Goal: Task Accomplishment & Management: Complete application form

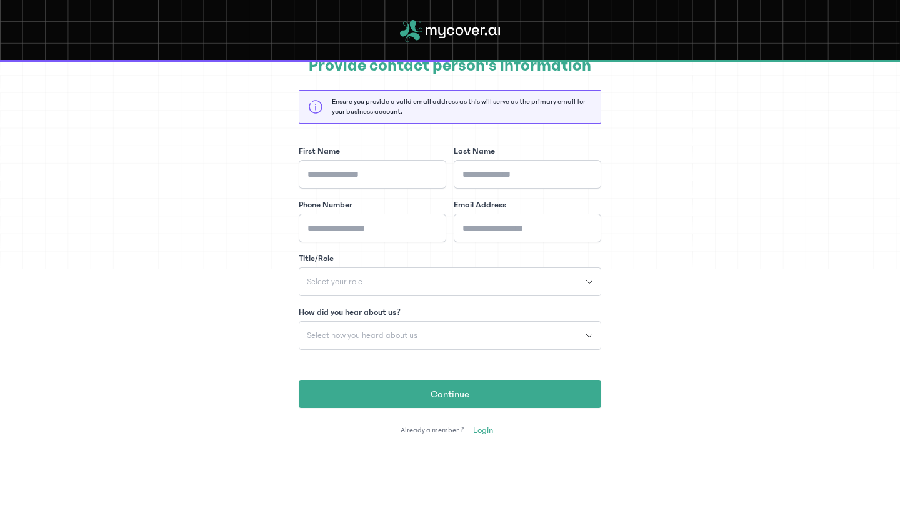
scroll to position [69, 0]
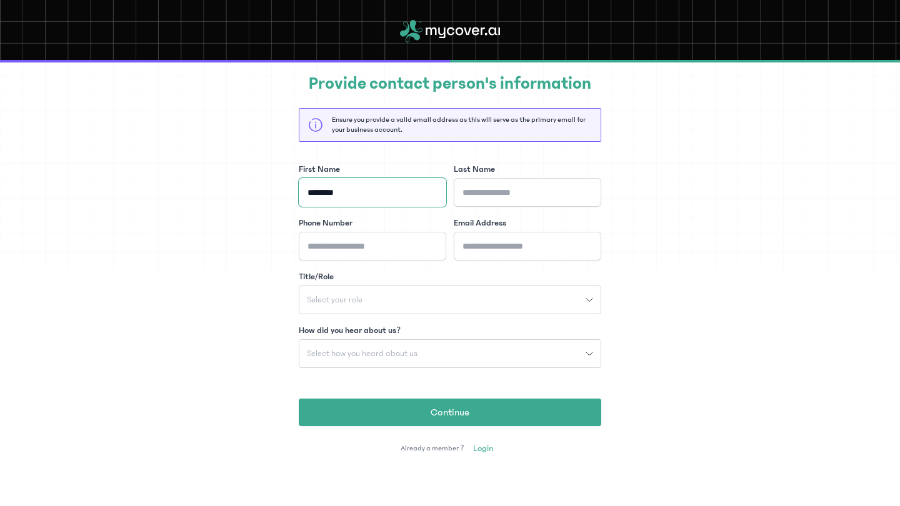
type input "********"
type input "*******"
click at [649, 187] on div "Provide contact person's information Ensure you provide a valid email address a…" at bounding box center [450, 262] width 900 height 459
type input "**********"
type input "*"
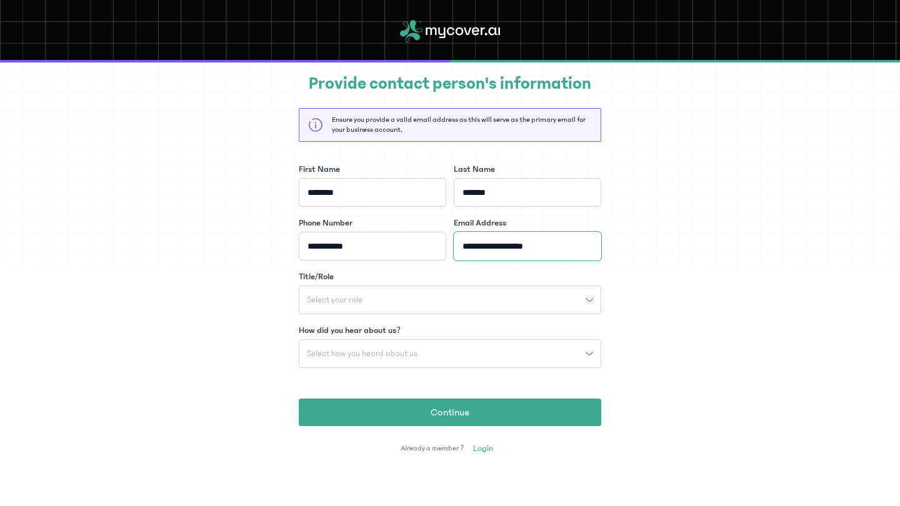
type input "**********"
click at [497, 291] on button "Select your role" at bounding box center [450, 300] width 302 height 29
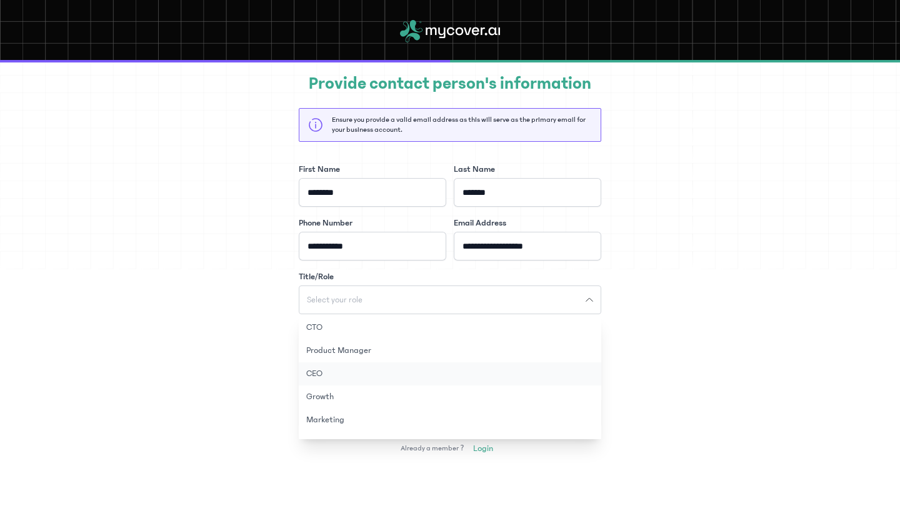
click at [411, 364] on button "CEO" at bounding box center [450, 373] width 302 height 23
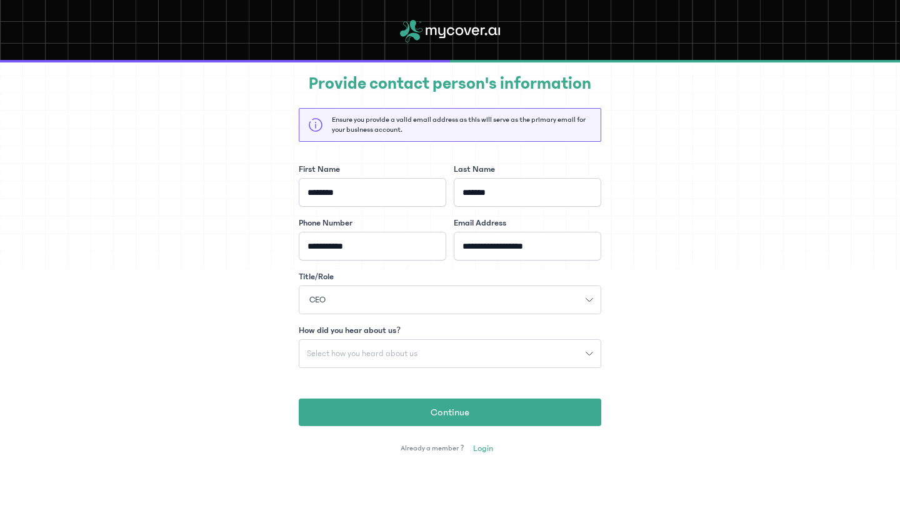
click at [558, 355] on div "Select how you heard about us" at bounding box center [442, 353] width 286 height 9
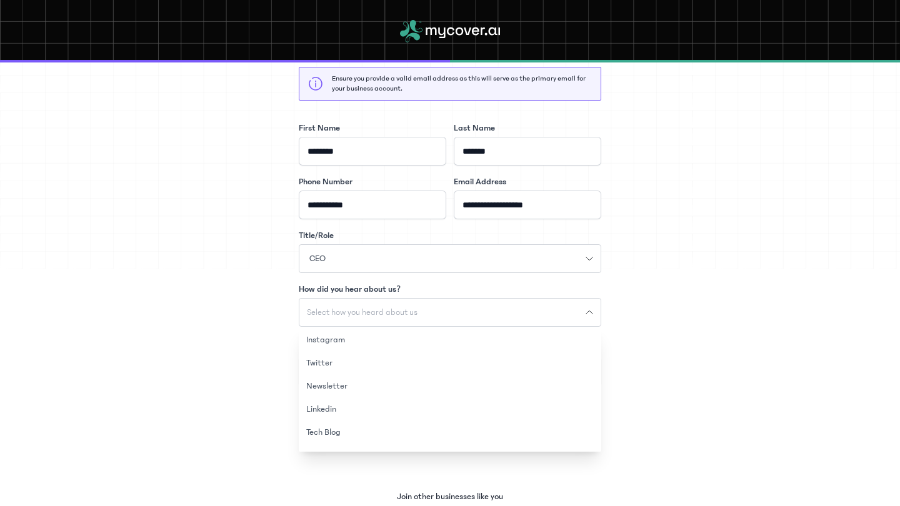
scroll to position [114, 0]
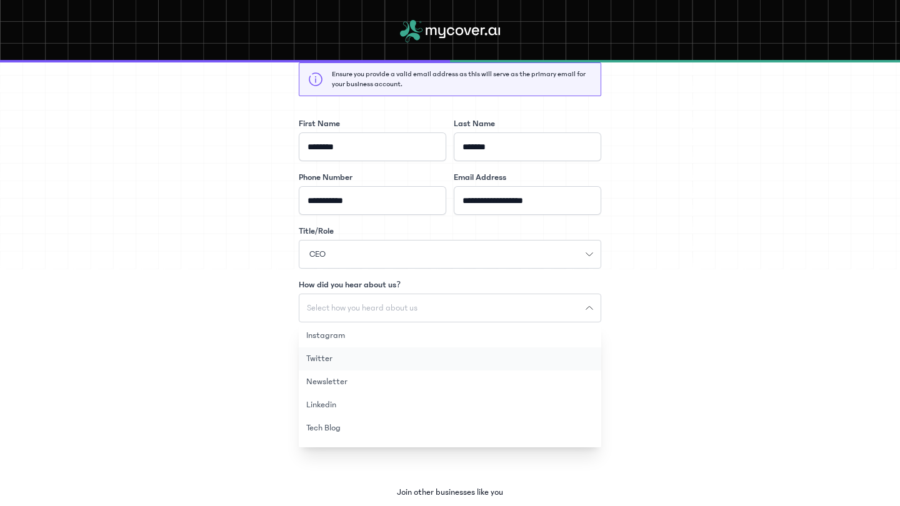
click at [489, 357] on button "Twitter" at bounding box center [450, 358] width 302 height 23
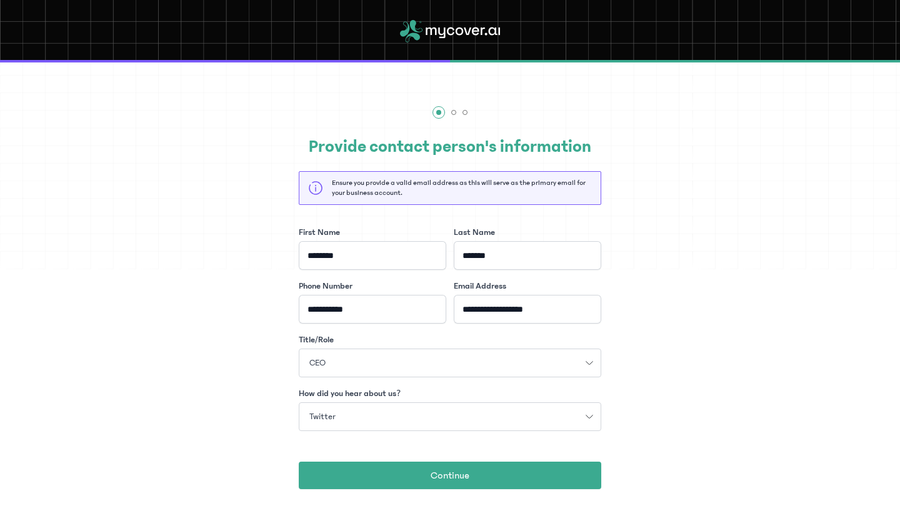
scroll to position [3, 0]
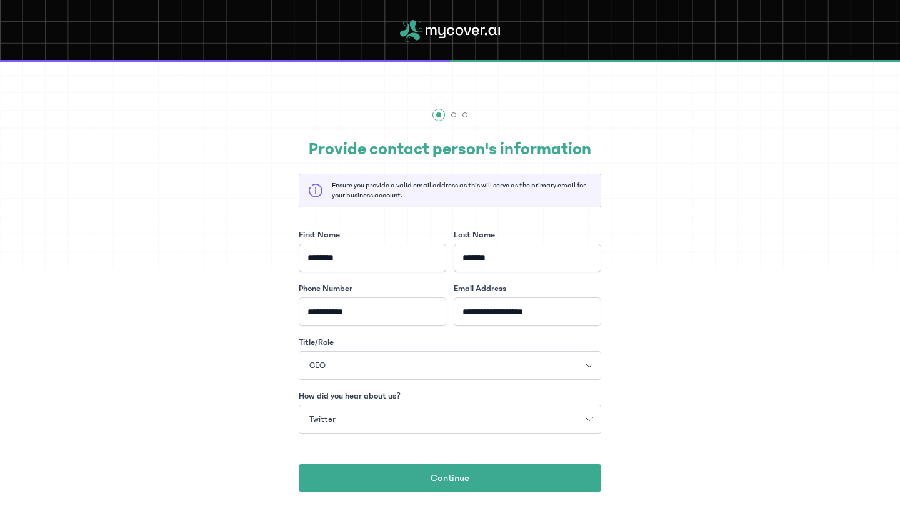
click at [437, 411] on button "Twitter" at bounding box center [450, 419] width 302 height 29
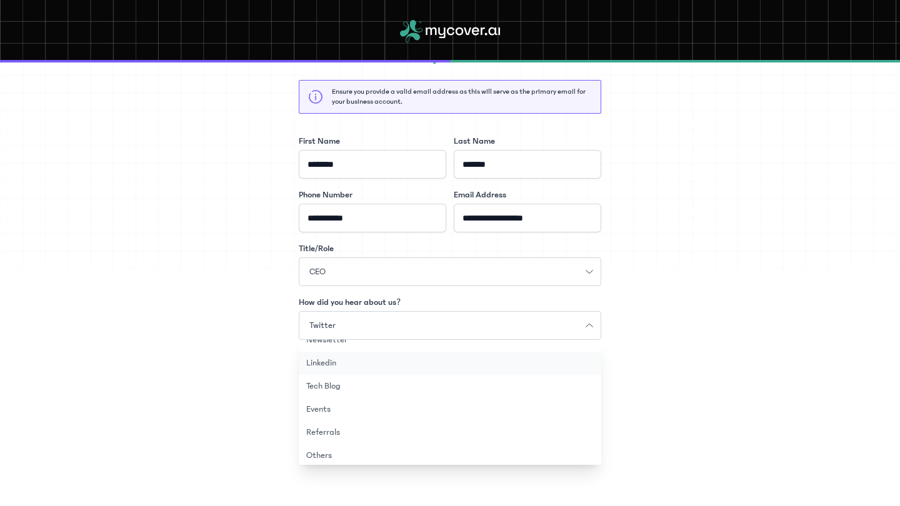
scroll to position [64, 0]
click at [402, 420] on button "Referrals" at bounding box center [450, 428] width 302 height 23
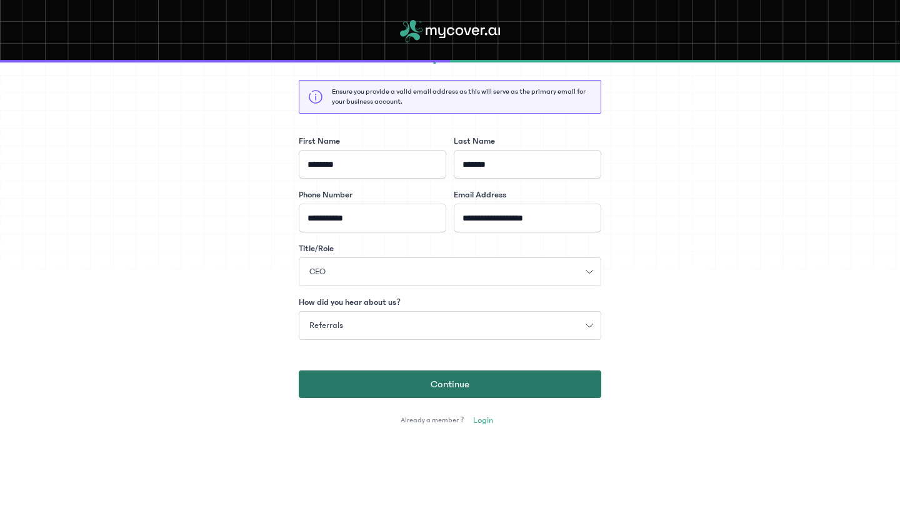
click at [422, 382] on button "Continue" at bounding box center [450, 384] width 302 height 27
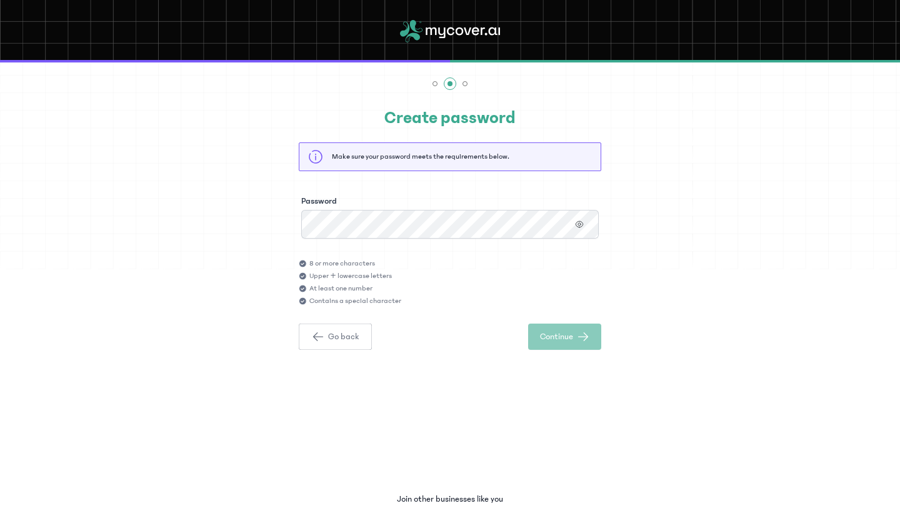
scroll to position [30, 0]
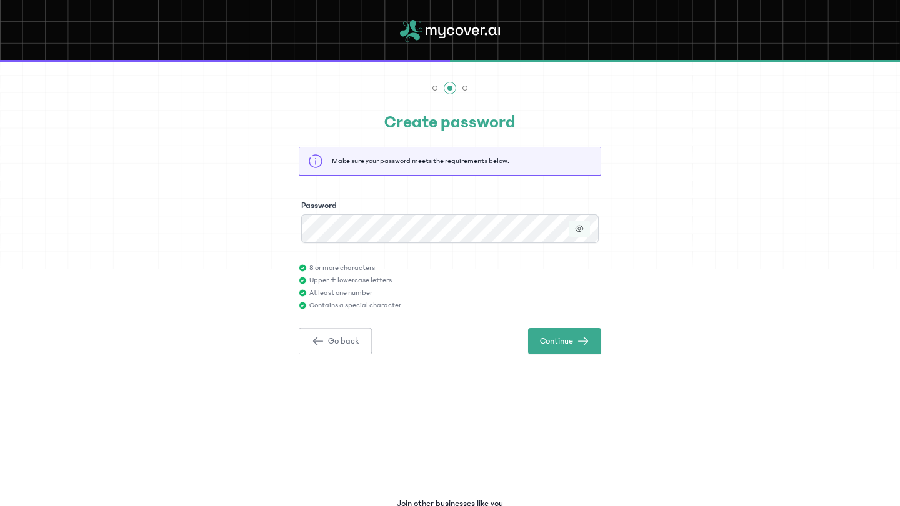
click at [586, 227] on button "button" at bounding box center [579, 229] width 21 height 16
click at [576, 334] on button "Continue" at bounding box center [564, 341] width 73 height 26
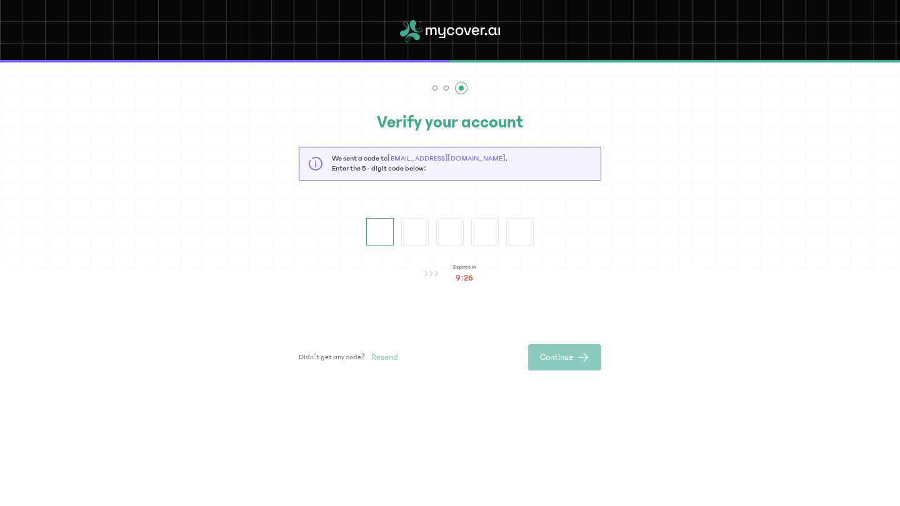
type input "*"
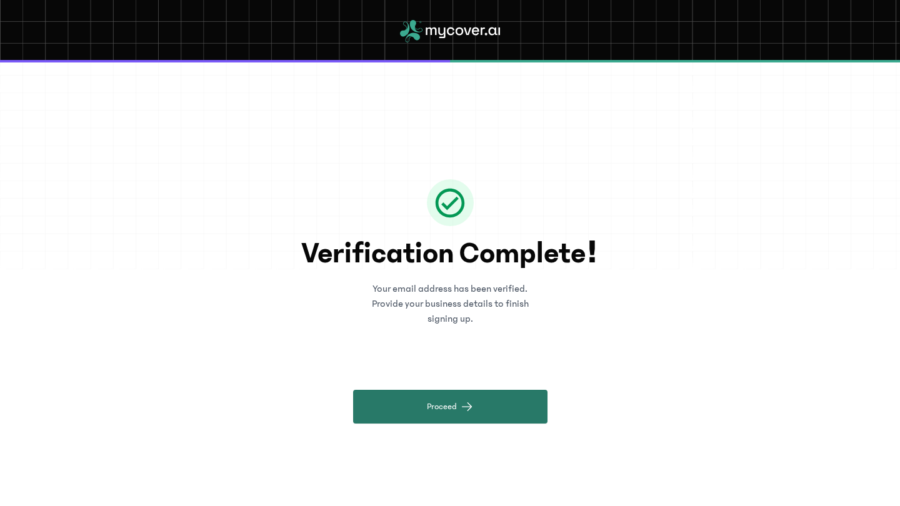
click at [447, 401] on span "Proceed" at bounding box center [442, 407] width 30 height 12
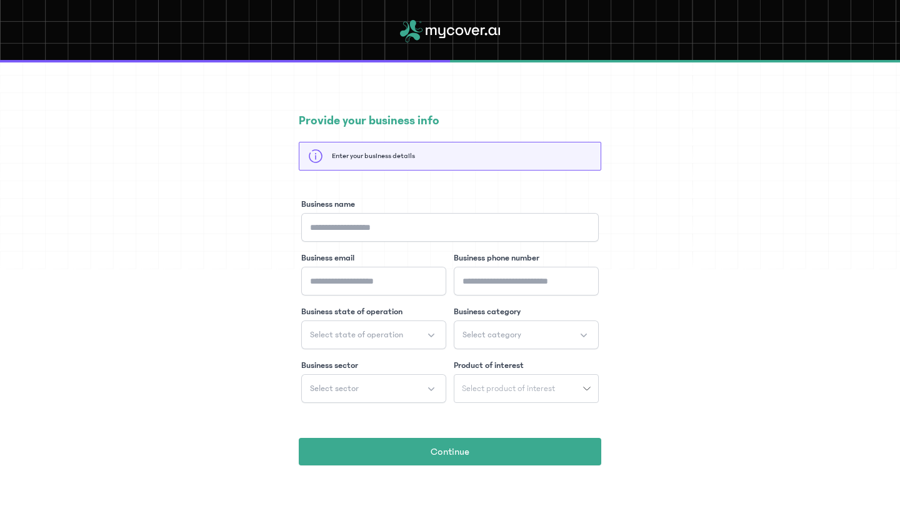
click at [407, 242] on div "Business name Business email Business phone number Business state of operation …" at bounding box center [450, 312] width 302 height 232
type input "*"
type input "********"
type input "**********"
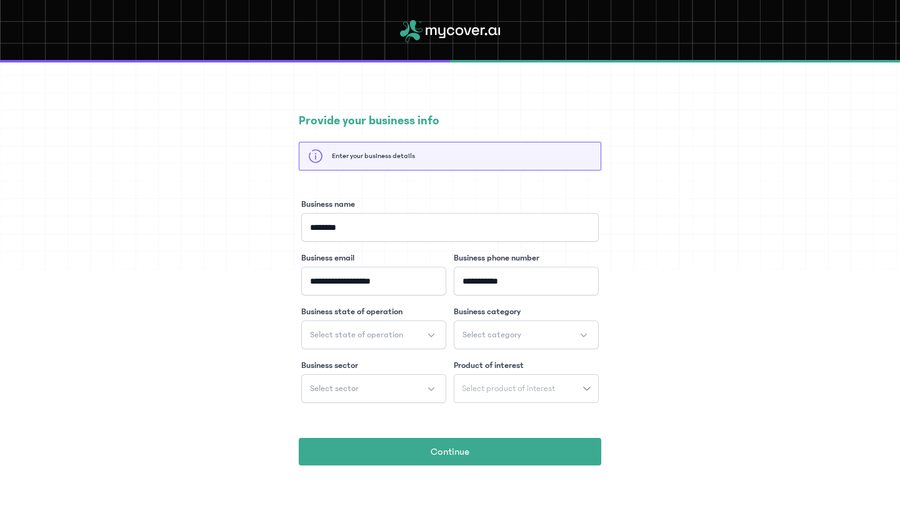
click at [481, 330] on span "Select category" at bounding box center [491, 335] width 59 height 12
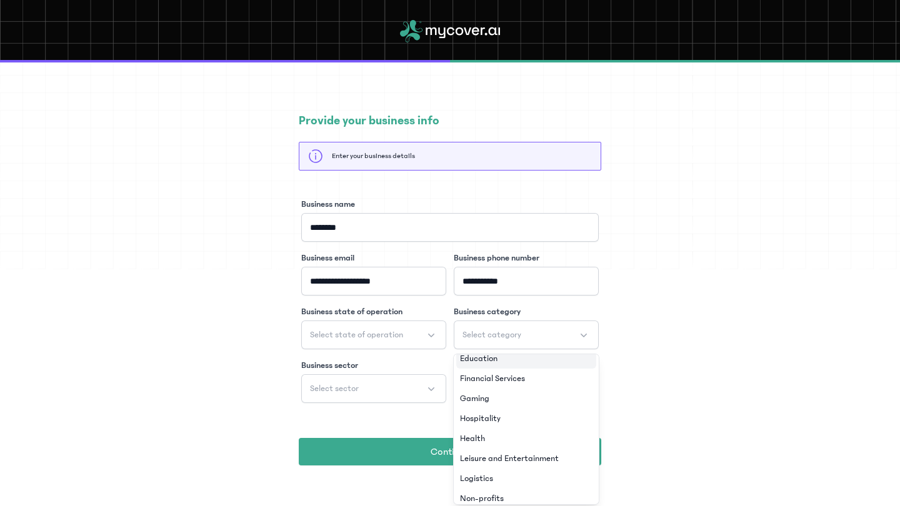
scroll to position [48, 0]
click at [503, 381] on span "Financial Services" at bounding box center [492, 378] width 65 height 12
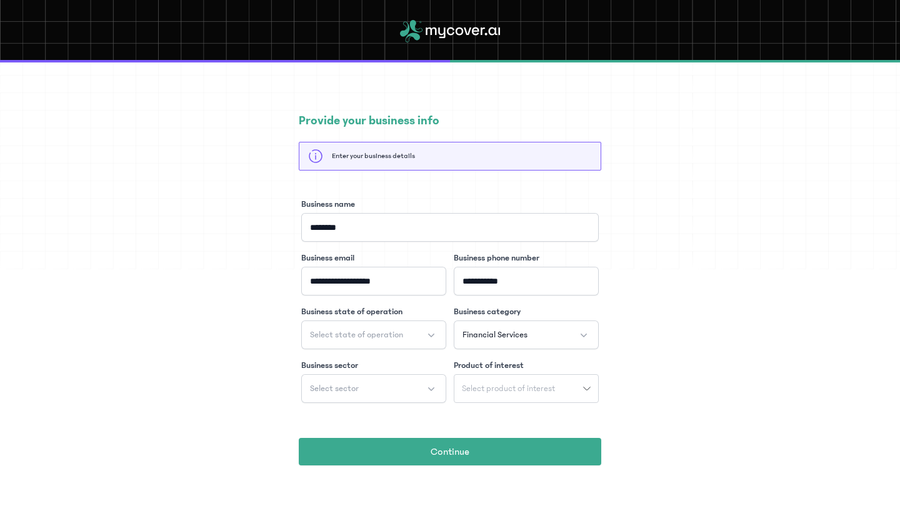
click at [386, 326] on button "Select state of operation" at bounding box center [373, 335] width 145 height 29
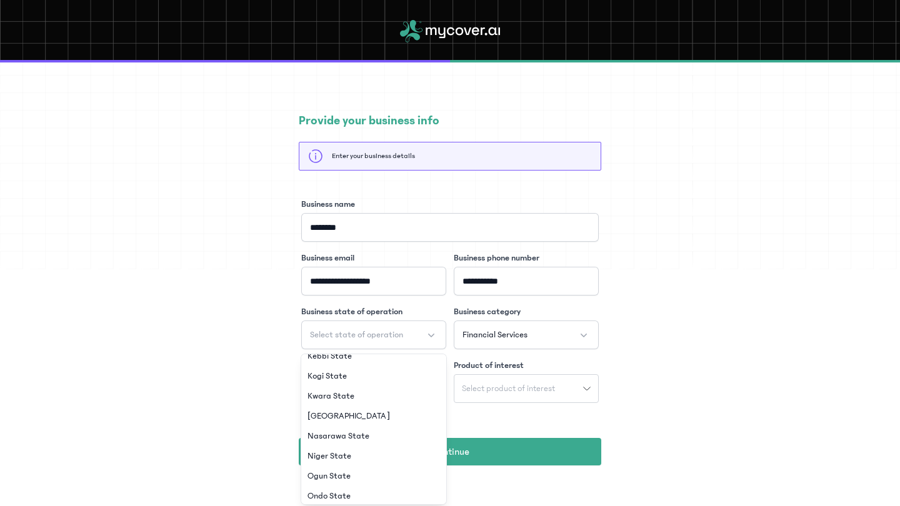
scroll to position [427, 0]
click at [360, 422] on li "[GEOGRAPHIC_DATA]" at bounding box center [374, 419] width 140 height 20
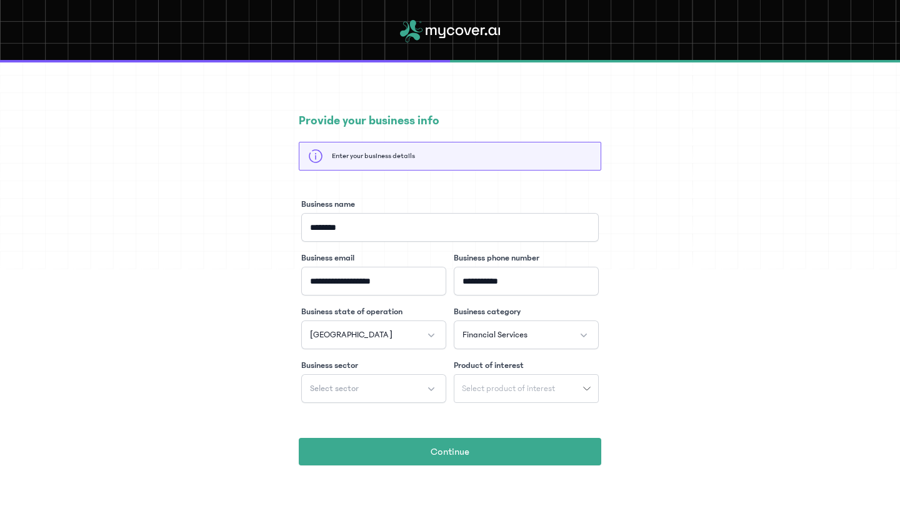
click at [365, 394] on button "Select sector" at bounding box center [373, 388] width 145 height 29
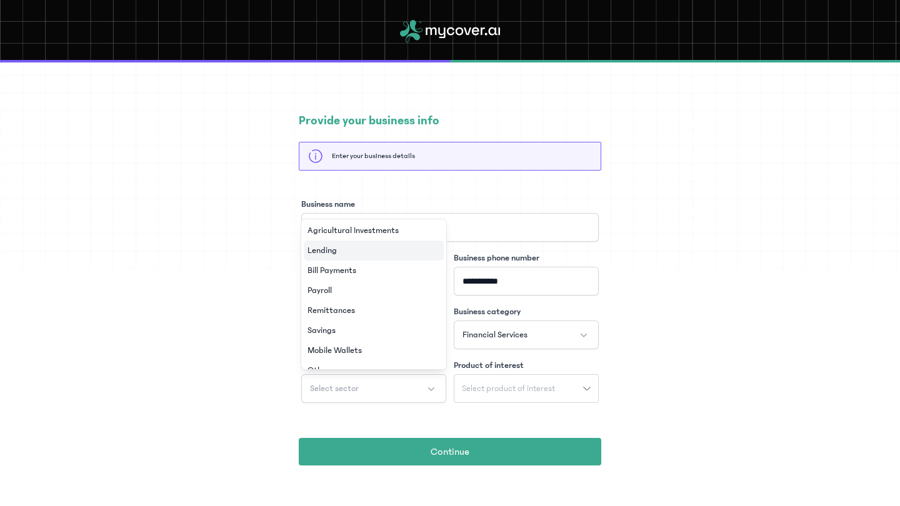
click at [362, 259] on li "Lending" at bounding box center [374, 251] width 140 height 20
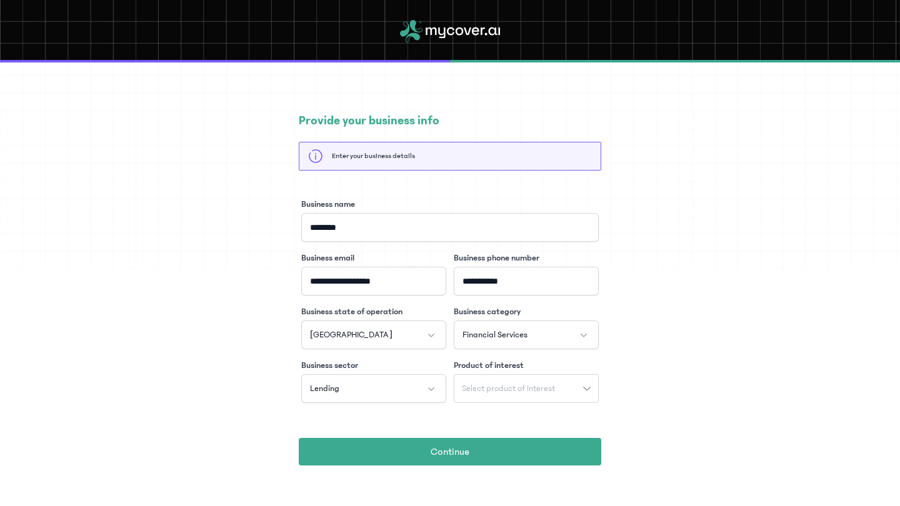
click at [481, 390] on span "Select product of interest" at bounding box center [508, 388] width 108 height 9
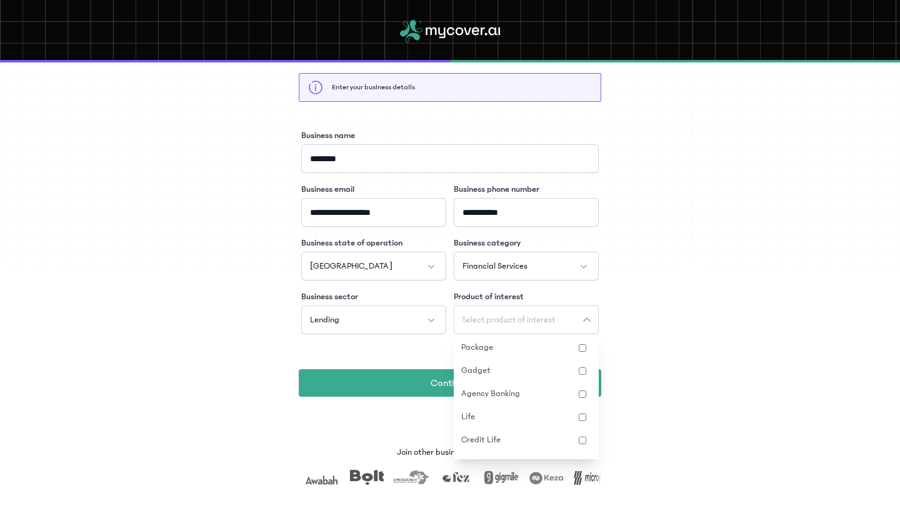
scroll to position [80, 0]
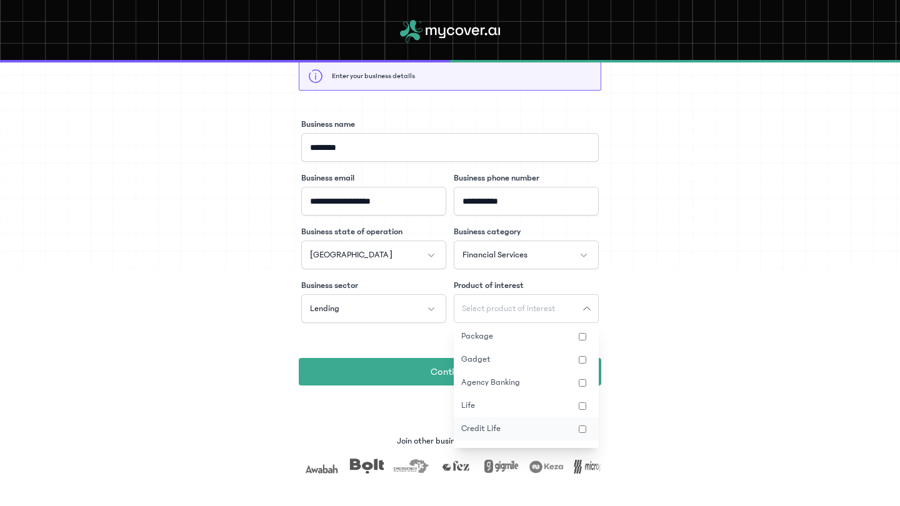
click at [491, 424] on button "Credit Life" at bounding box center [526, 428] width 145 height 23
click at [660, 322] on div "**********" at bounding box center [450, 209] width 900 height 452
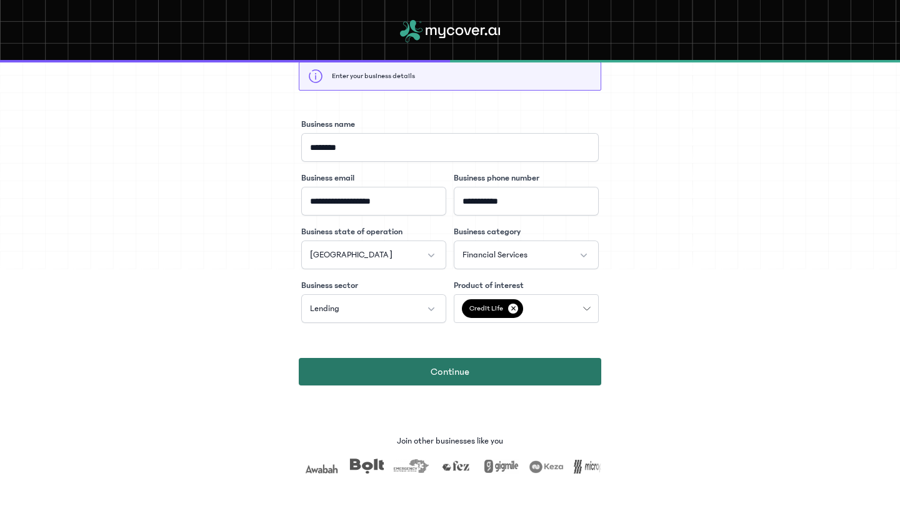
click at [543, 364] on button "Continue" at bounding box center [450, 371] width 302 height 27
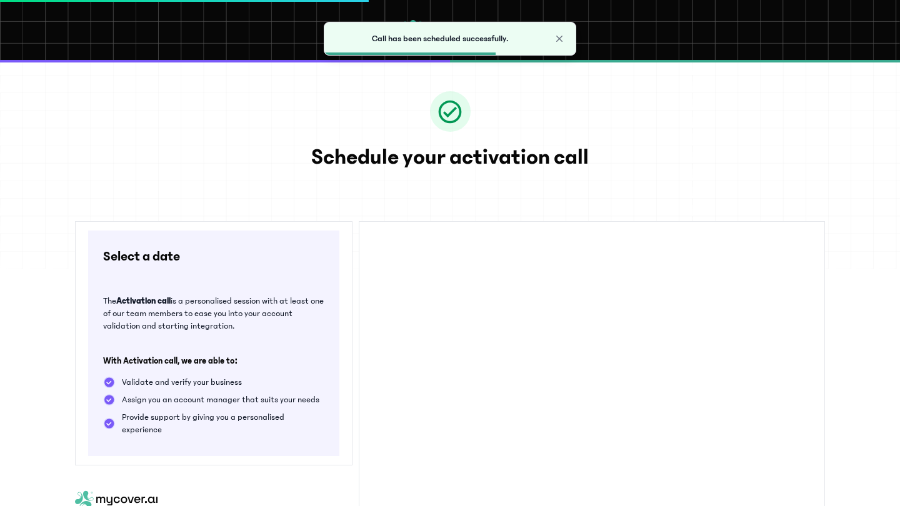
scroll to position [-1, 0]
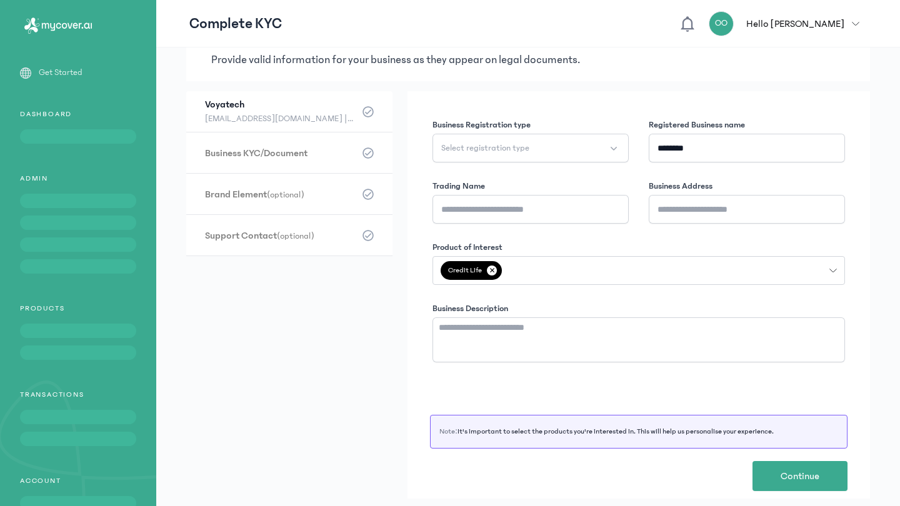
scroll to position [51, 0]
click at [595, 137] on button "Select registration type" at bounding box center [530, 148] width 196 height 29
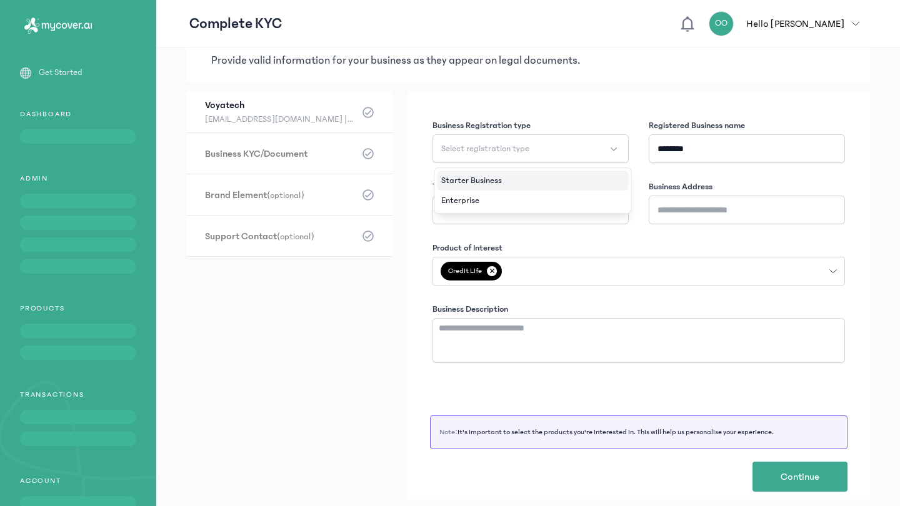
click at [578, 184] on li "Starter Business" at bounding box center [532, 181] width 191 height 20
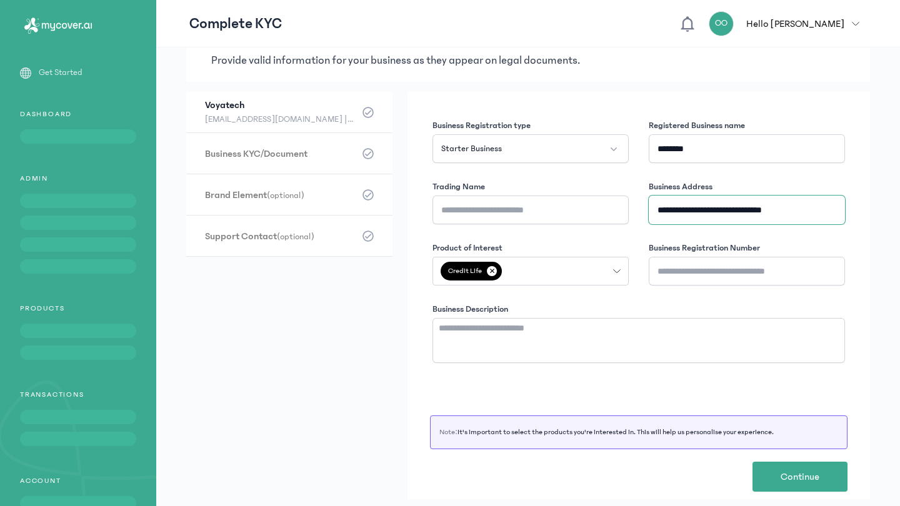
type input "**********"
click at [670, 303] on div "Business Registration Number" at bounding box center [638, 333] width 412 height 60
